Goal: Navigation & Orientation: Find specific page/section

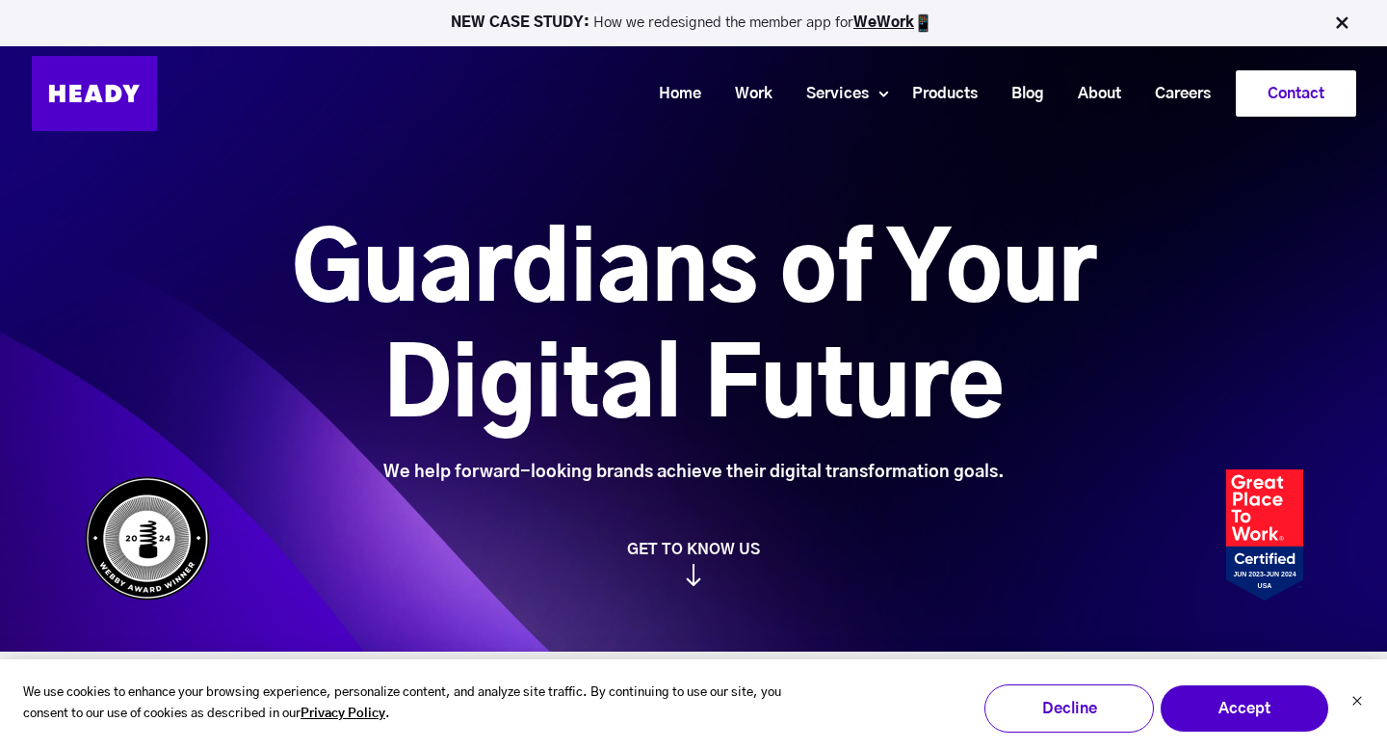
click at [1317, 96] on link "Contact" at bounding box center [1296, 93] width 118 height 44
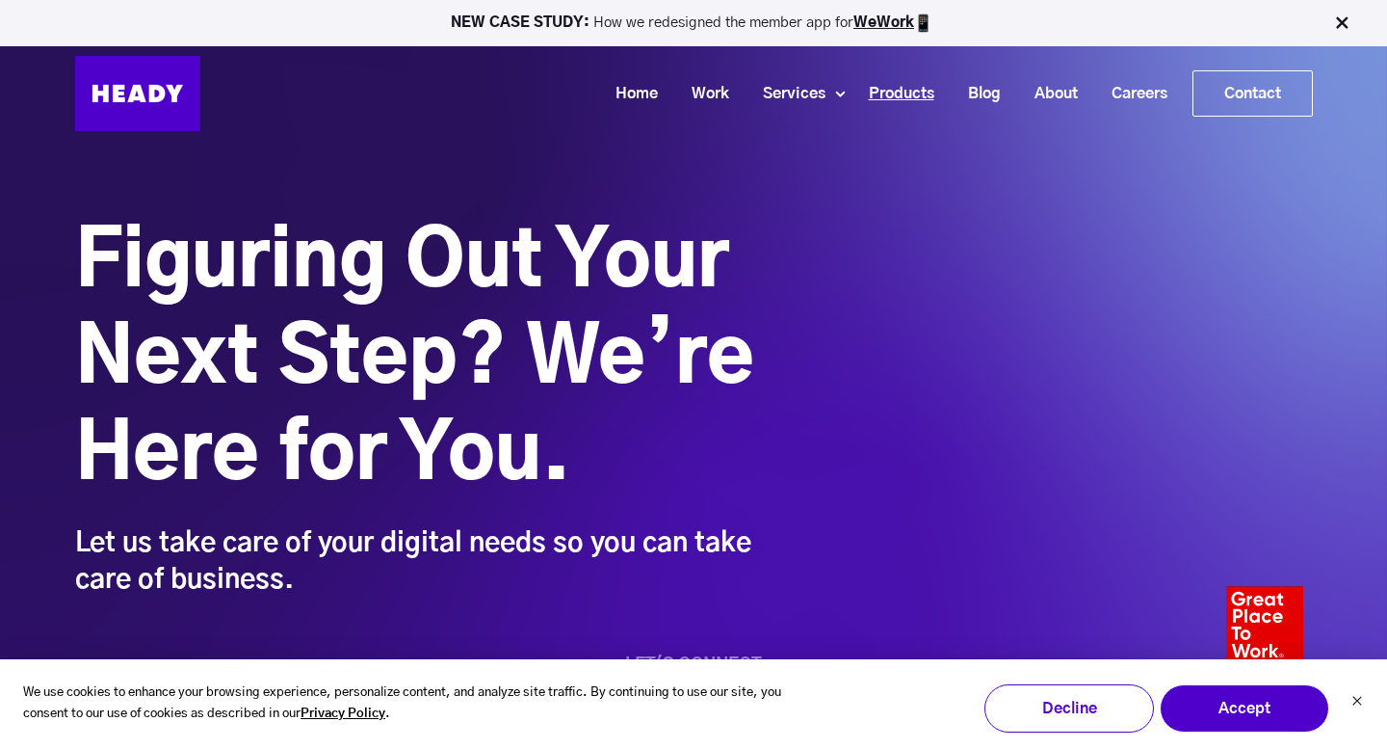
click at [882, 89] on link "Products" at bounding box center [894, 94] width 99 height 36
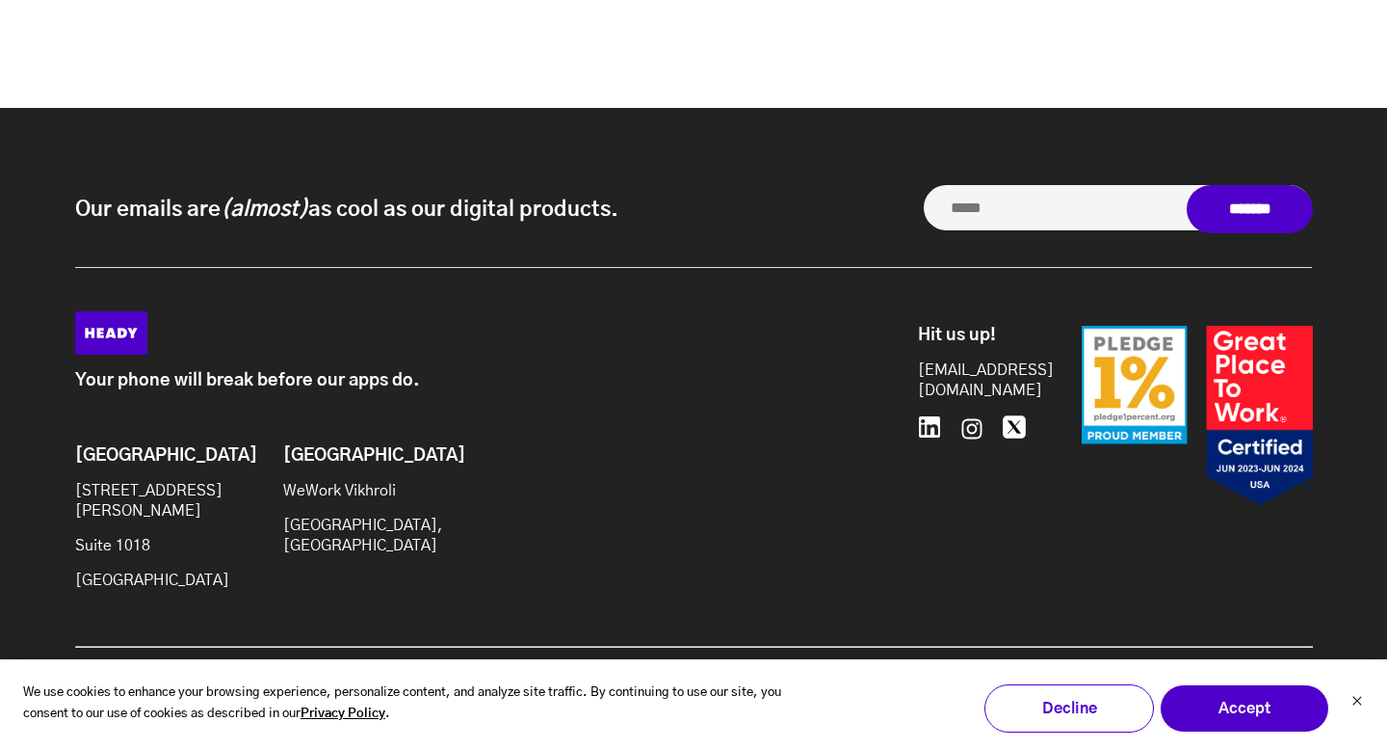
scroll to position [5573, 0]
